Goal: Register for event/course

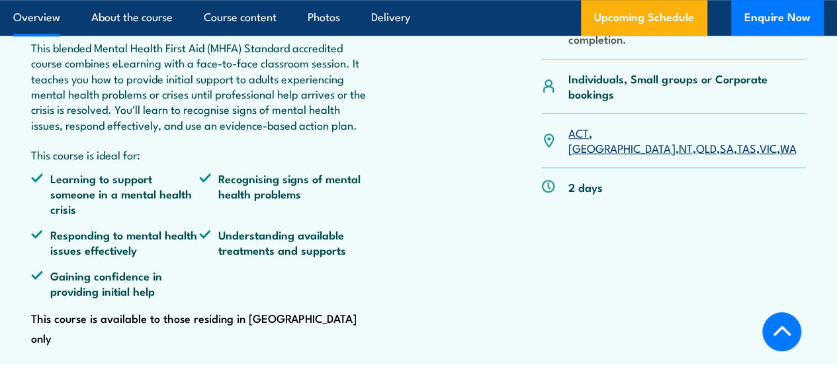
scroll to position [397, 0]
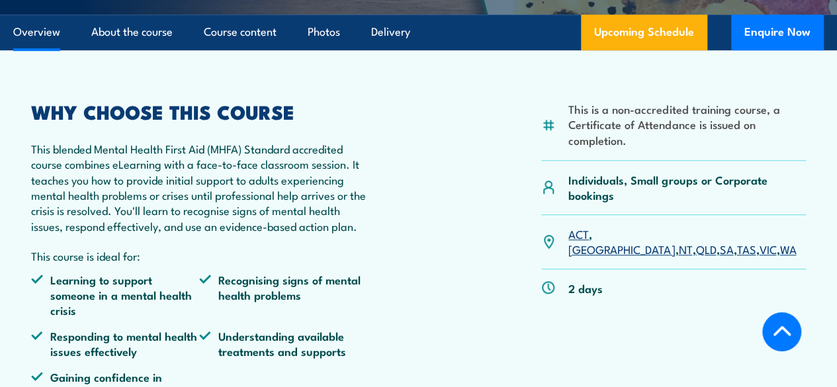
drag, startPoint x: 727, startPoint y: 289, endPoint x: 719, endPoint y: 296, distance: 10.9
click at [759, 257] on link "VIC" at bounding box center [767, 249] width 17 height 16
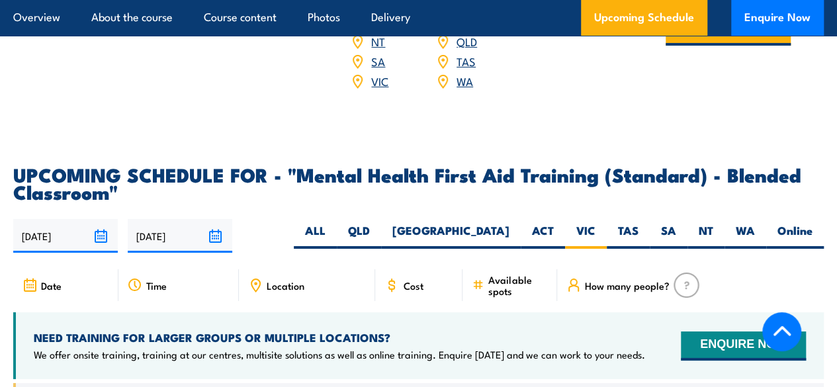
scroll to position [2476, 0]
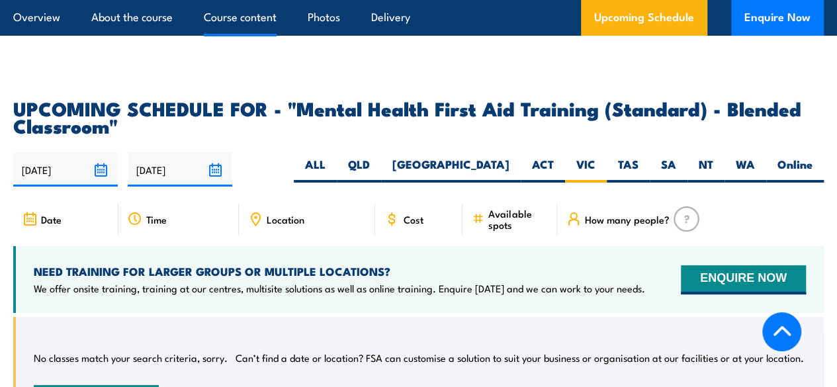
click at [261, 17] on link "Course content" at bounding box center [240, 17] width 73 height 35
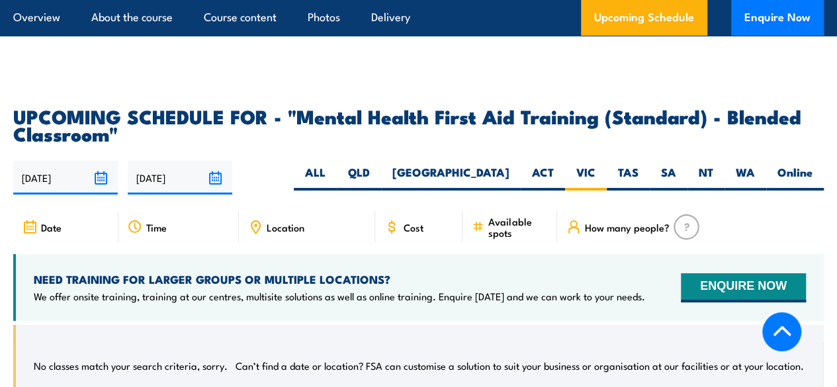
scroll to position [2479, 0]
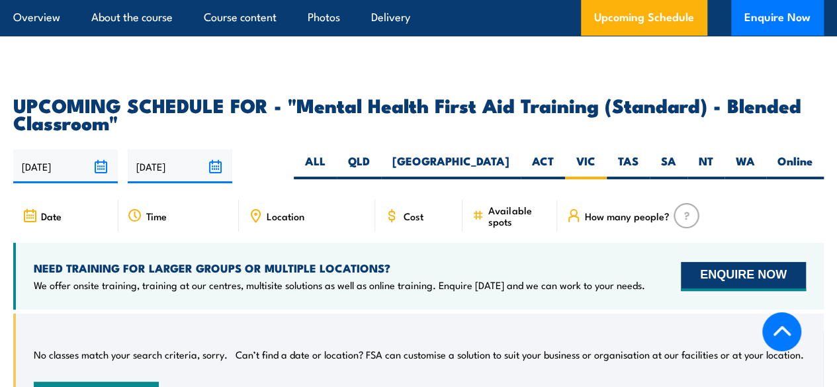
click at [748, 267] on button "ENQUIRE NOW" at bounding box center [743, 276] width 125 height 29
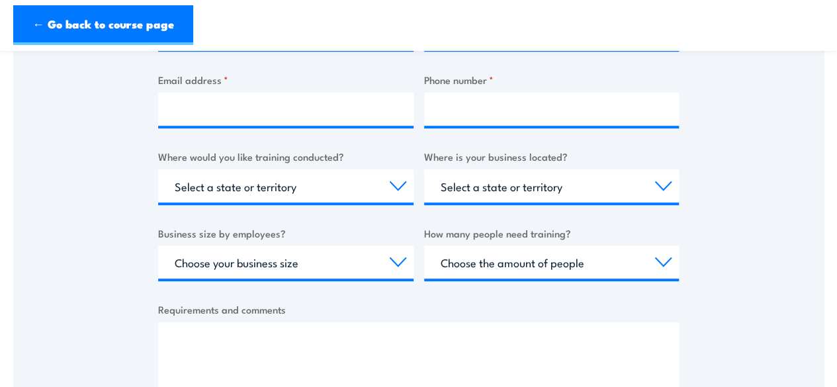
scroll to position [529, 0]
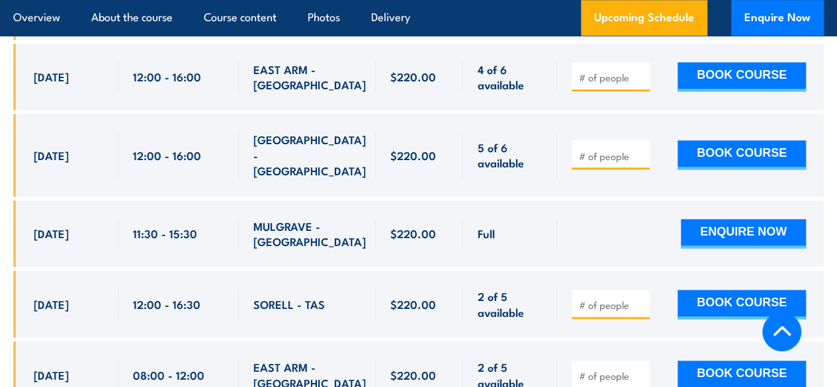
scroll to position [3308, 0]
